Goal: Task Accomplishment & Management: Complete application form

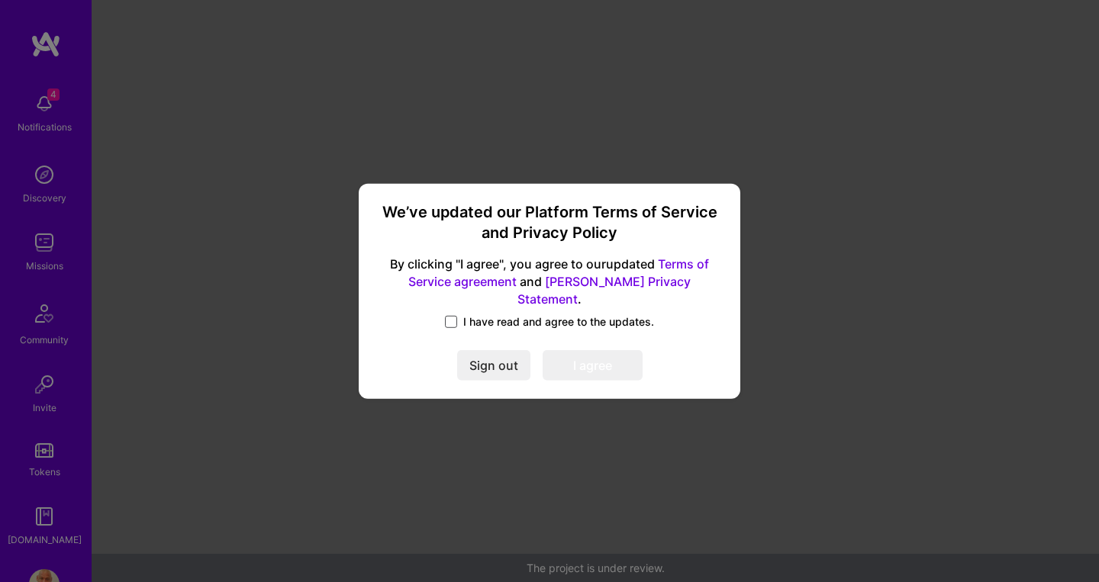
click at [456, 316] on span at bounding box center [451, 322] width 12 height 12
click at [0, 0] on input "I have read and agree to the updates." at bounding box center [0, 0] width 0 height 0
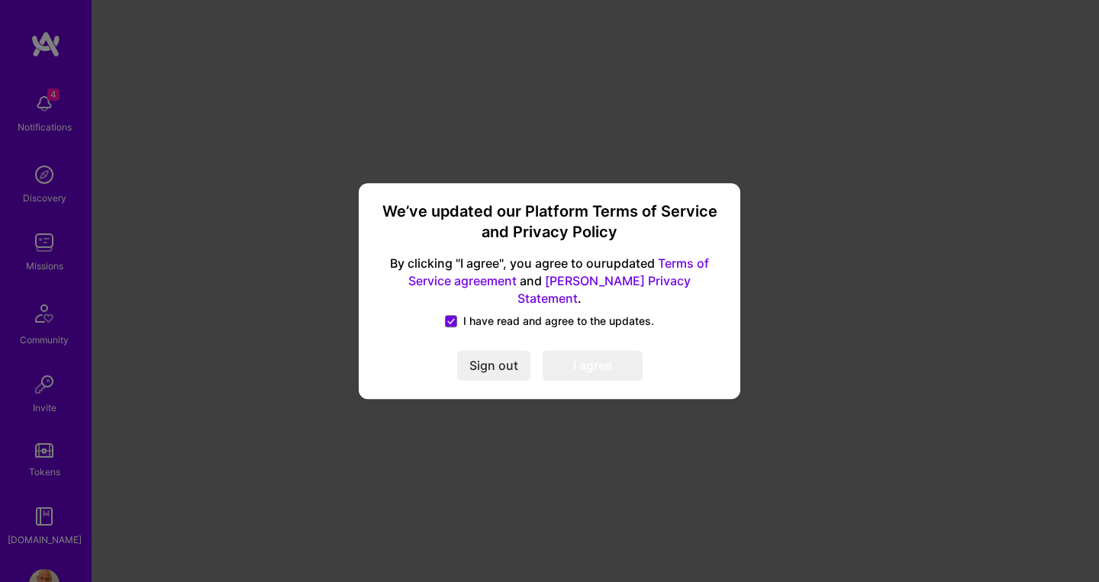
click at [607, 365] on button "I agree" at bounding box center [593, 365] width 100 height 31
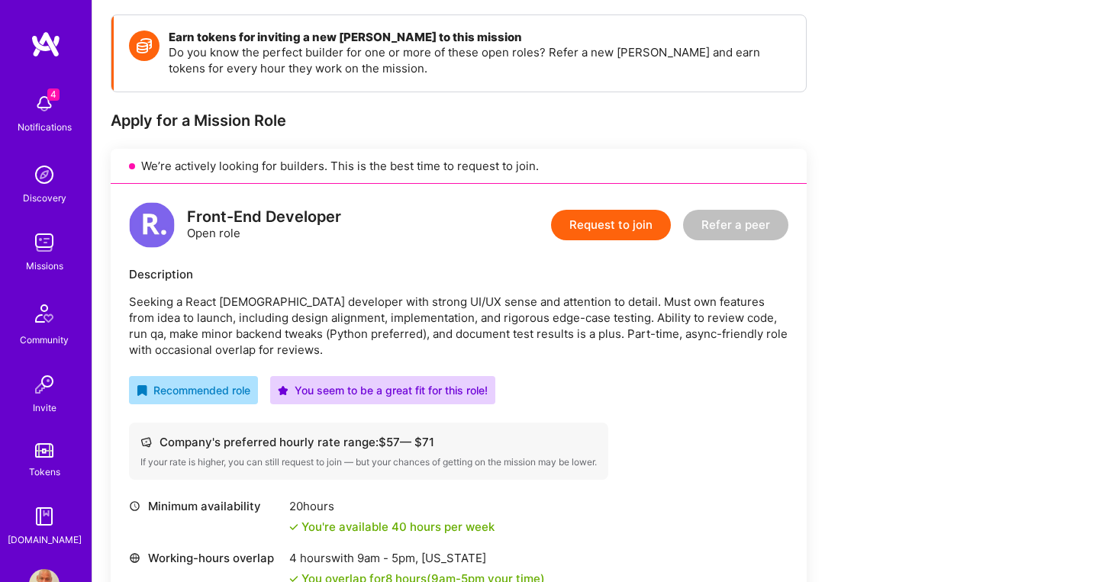
scroll to position [232, 0]
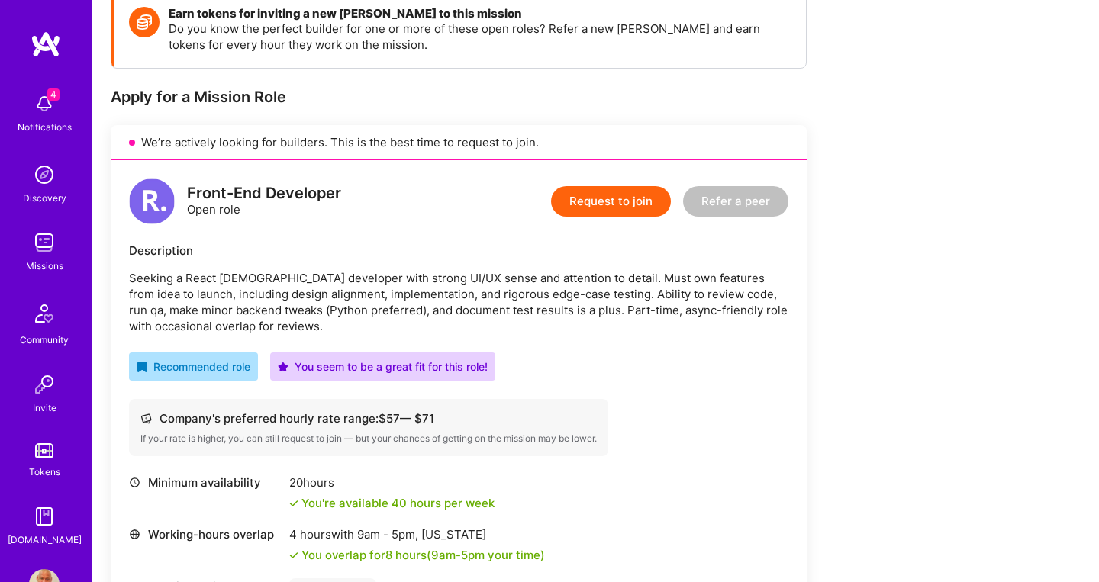
click at [600, 199] on button "Request to join" at bounding box center [611, 201] width 120 height 31
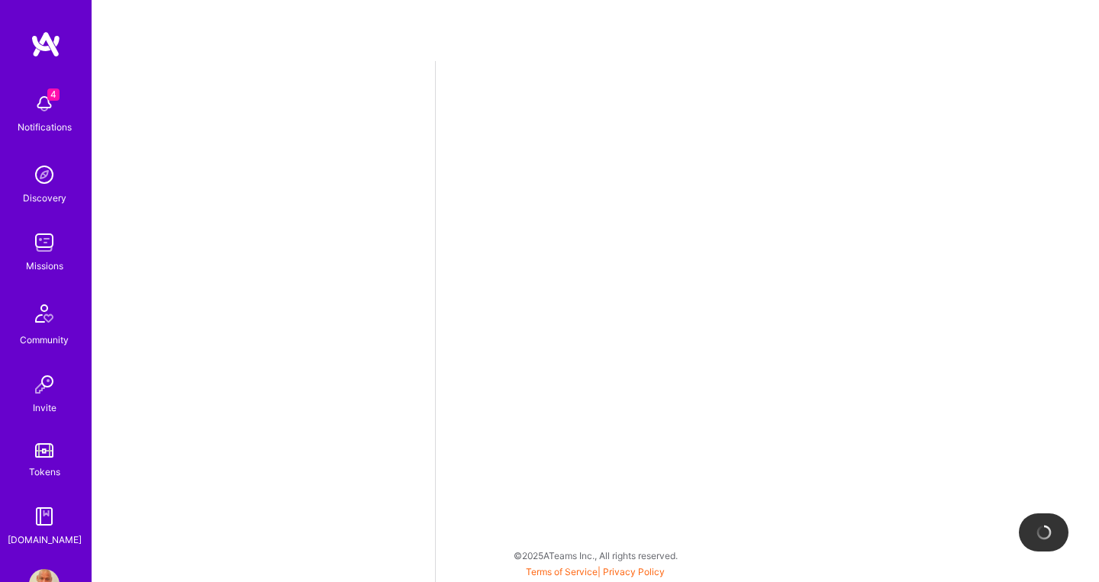
select select "CA"
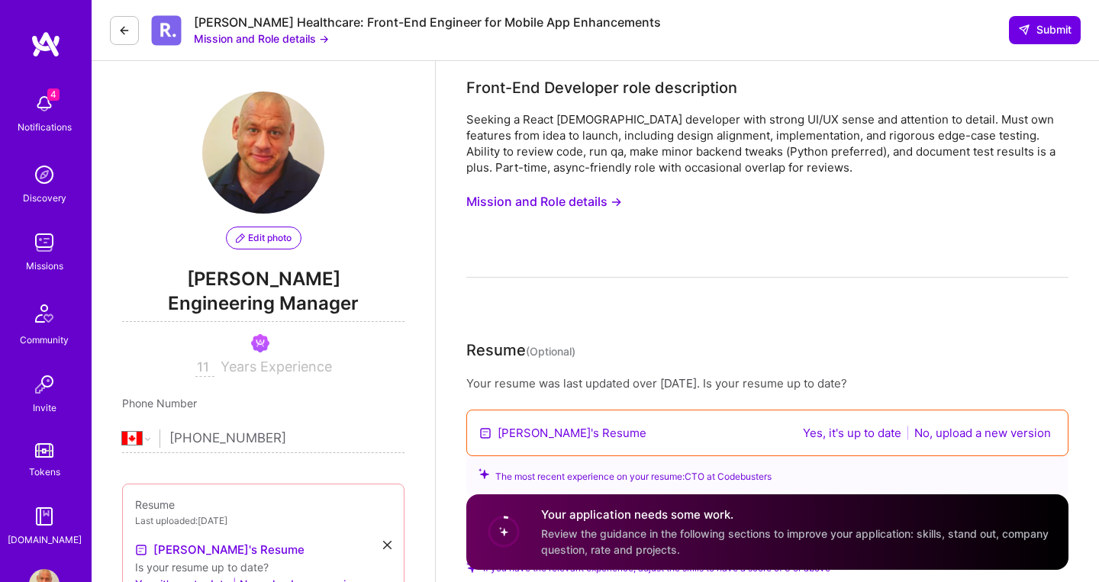
click at [868, 433] on button "Yes, it's up to date" at bounding box center [852, 433] width 108 height 18
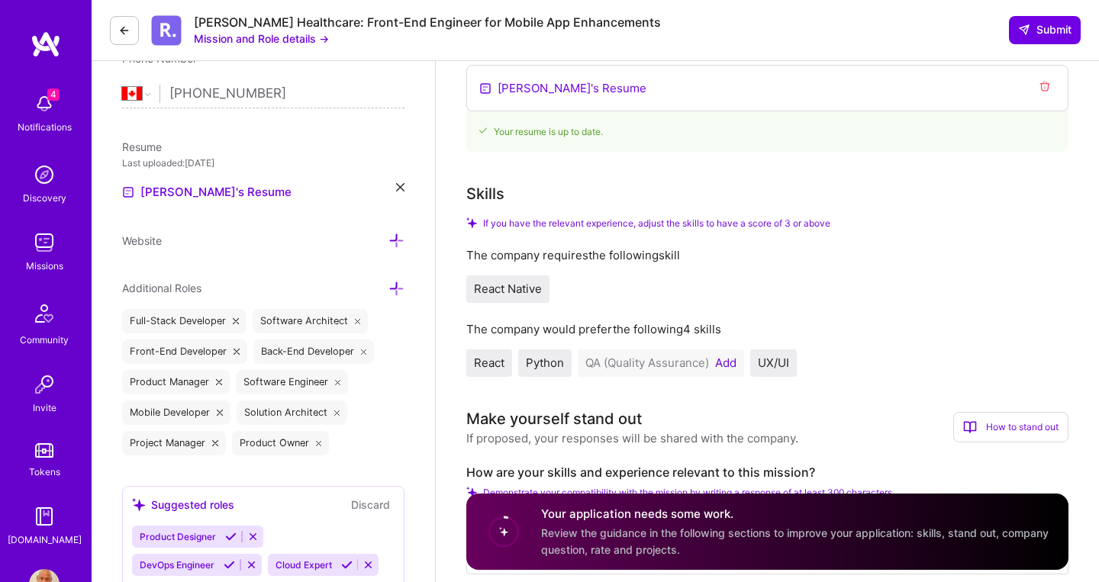
scroll to position [346, 0]
click at [727, 367] on button "Add" at bounding box center [725, 362] width 21 height 12
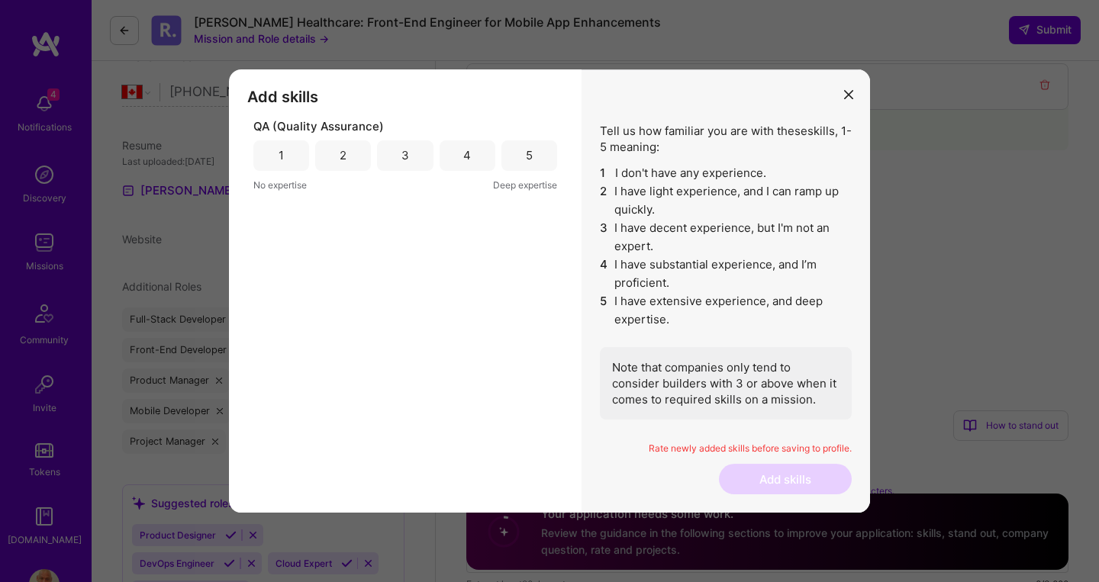
click at [529, 152] on div "5" at bounding box center [529, 155] width 7 height 16
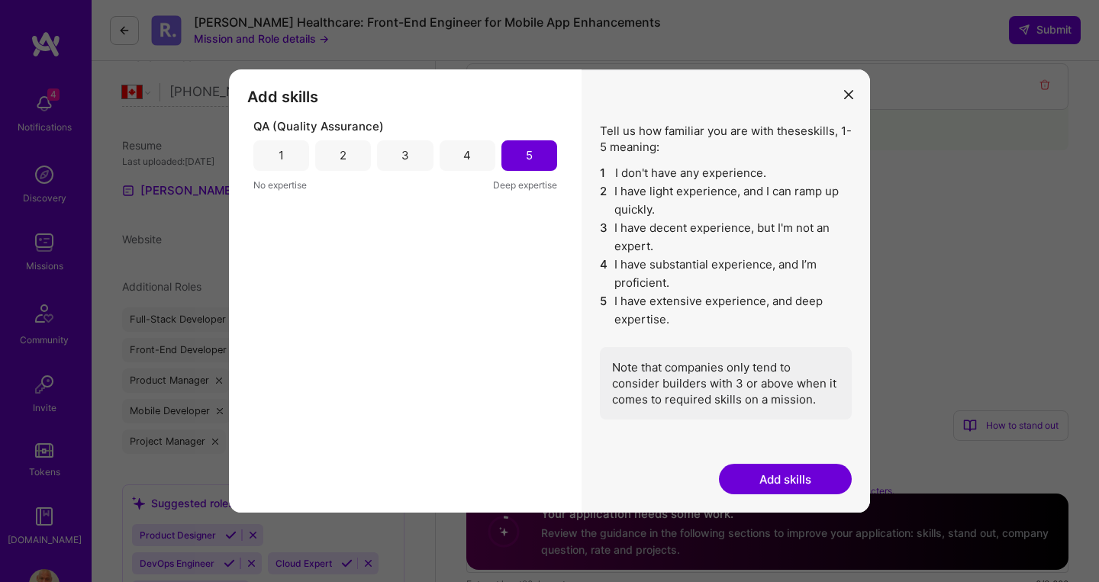
click at [784, 478] on button "Add skills" at bounding box center [785, 479] width 133 height 31
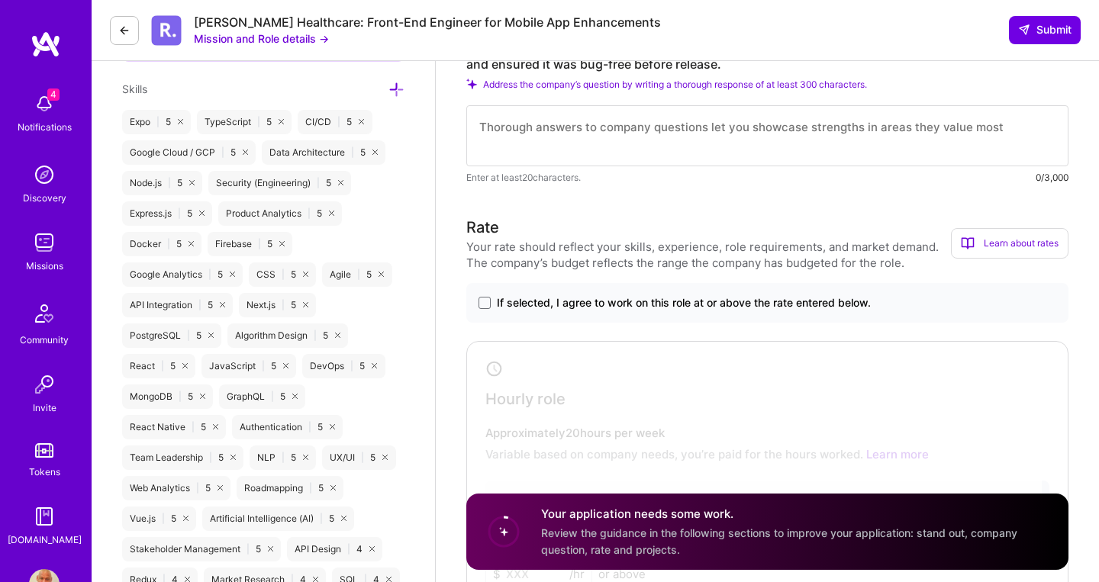
scroll to position [994, 0]
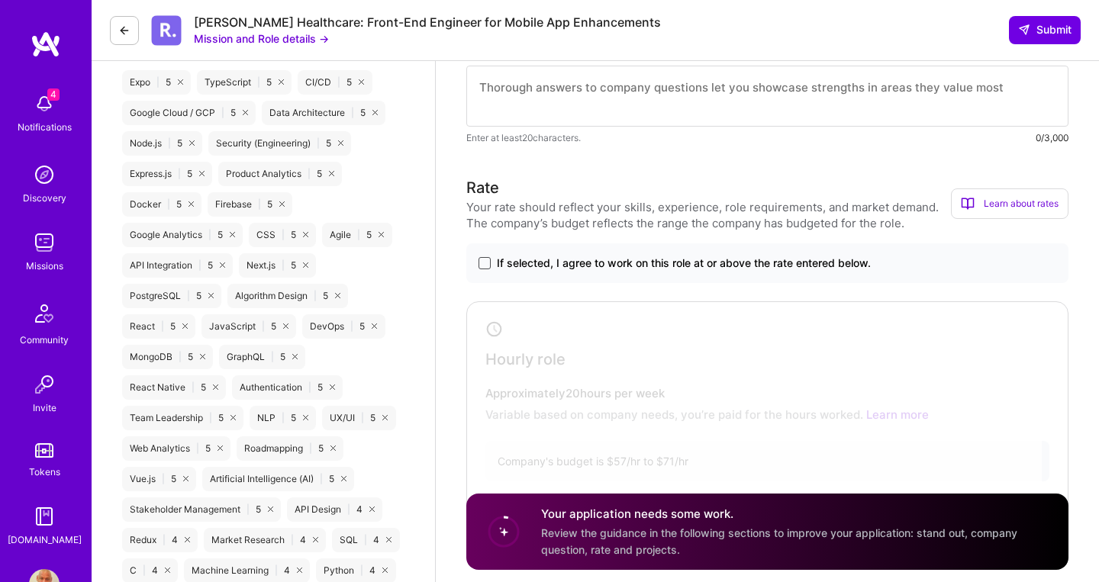
click at [488, 266] on span at bounding box center [485, 263] width 12 height 12
click at [0, 0] on input "If selected, I agree to work on this role at or above the rate entered below." at bounding box center [0, 0] width 0 height 0
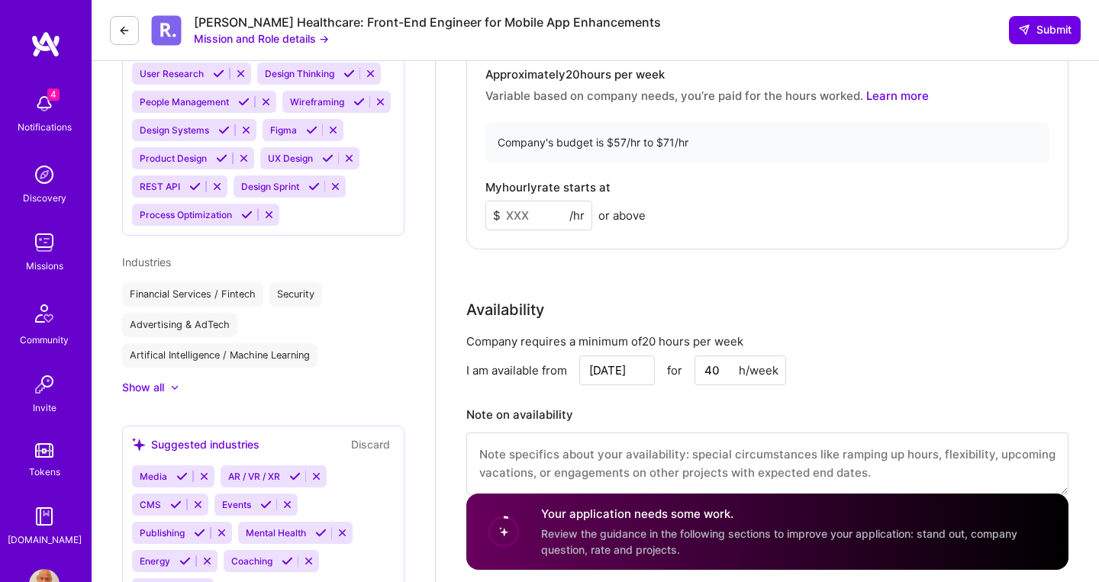
scroll to position [1110, 0]
click at [532, 225] on input at bounding box center [538, 216] width 107 height 30
type input "57"
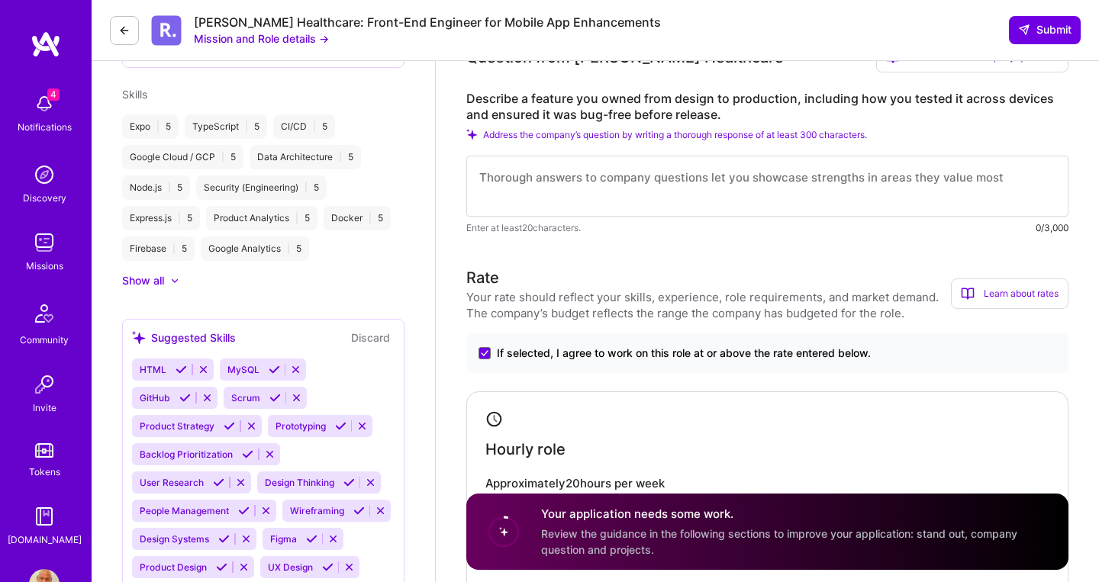
scroll to position [685, 0]
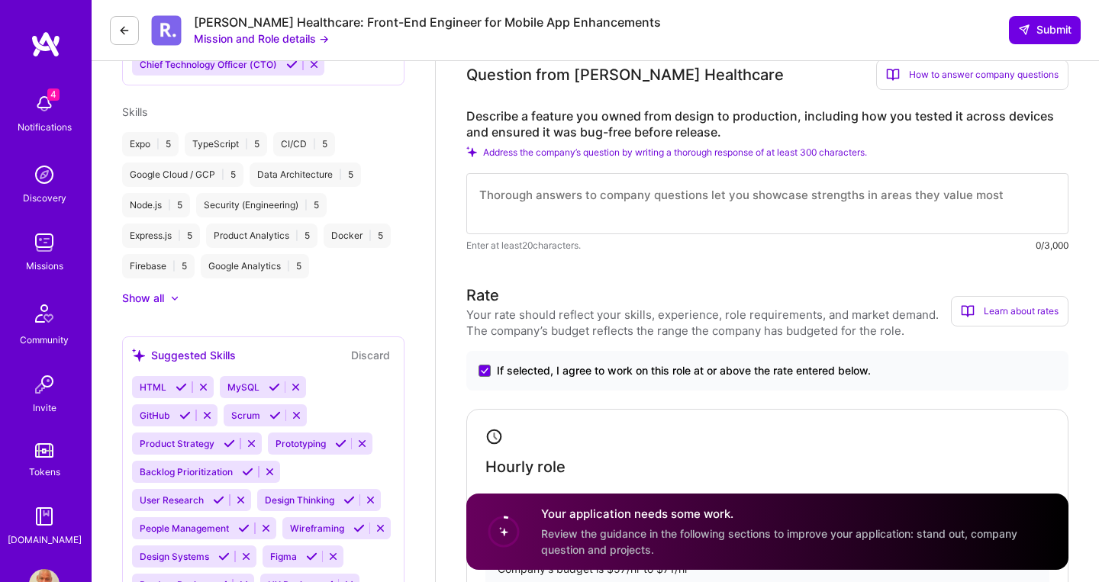
click at [549, 201] on textarea at bounding box center [767, 203] width 602 height 61
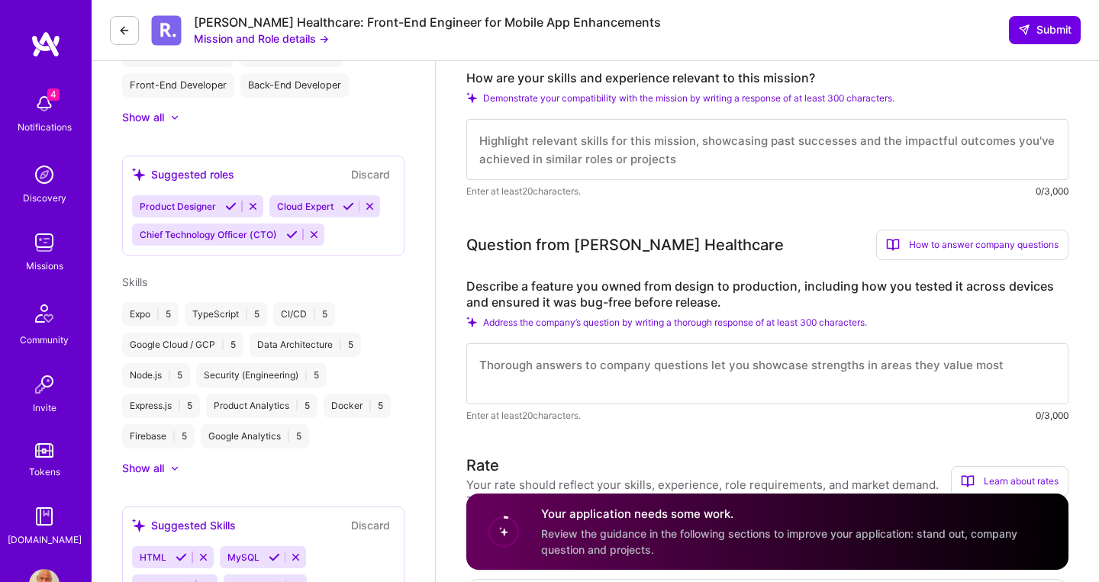
scroll to position [365, 0]
